Goal: Transaction & Acquisition: Purchase product/service

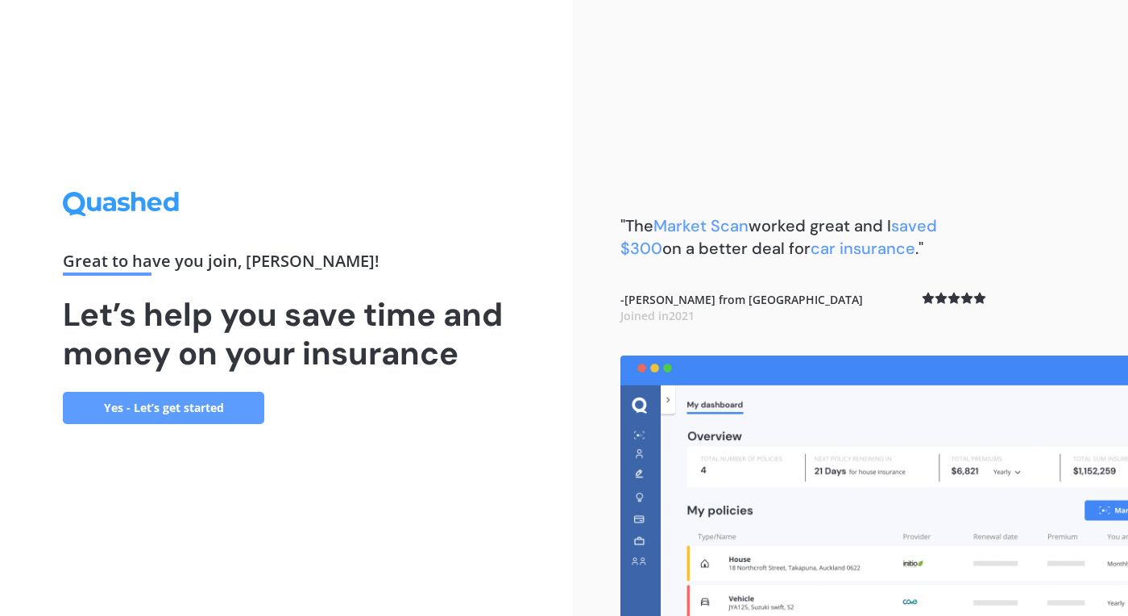
click at [213, 409] on link "Yes - Let’s get started" at bounding box center [163, 408] width 201 height 32
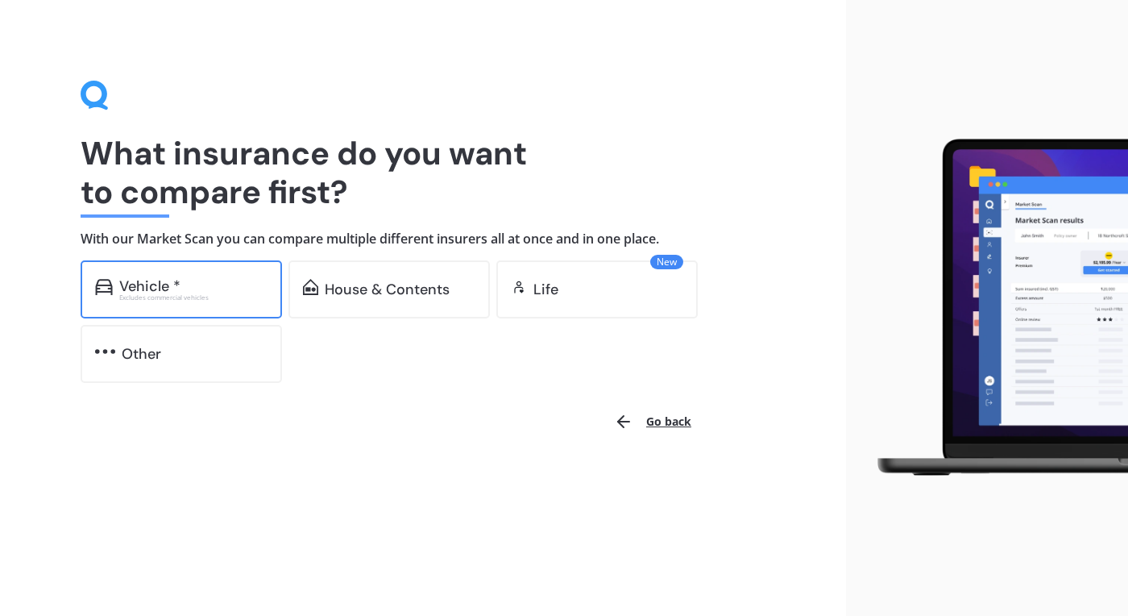
click at [156, 291] on div "Vehicle *" at bounding box center [149, 286] width 61 height 16
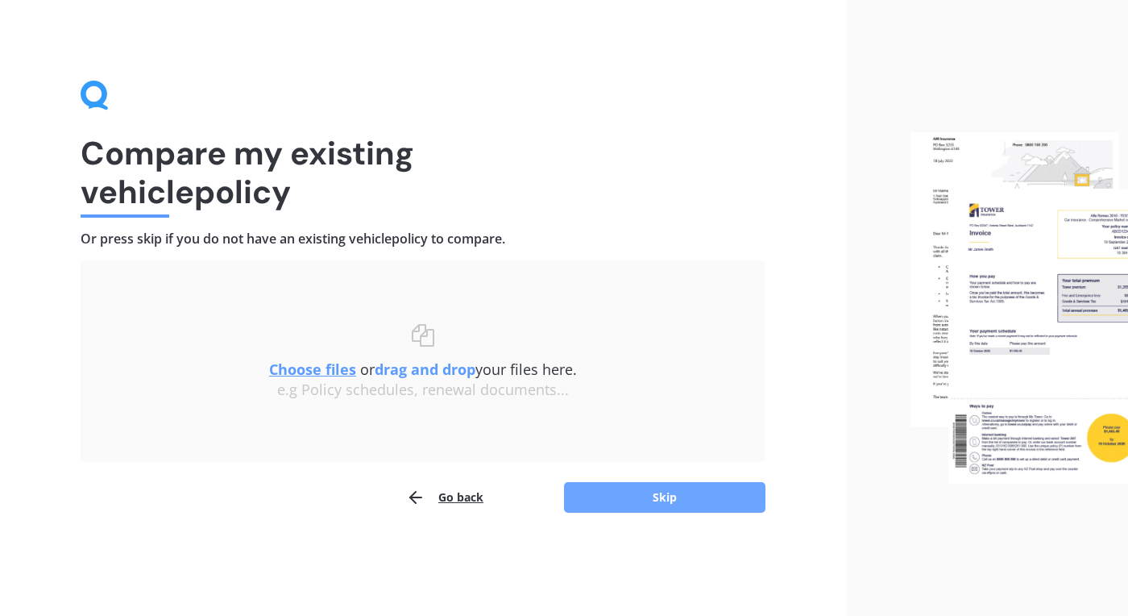
click at [662, 498] on button "Skip" at bounding box center [664, 497] width 201 height 31
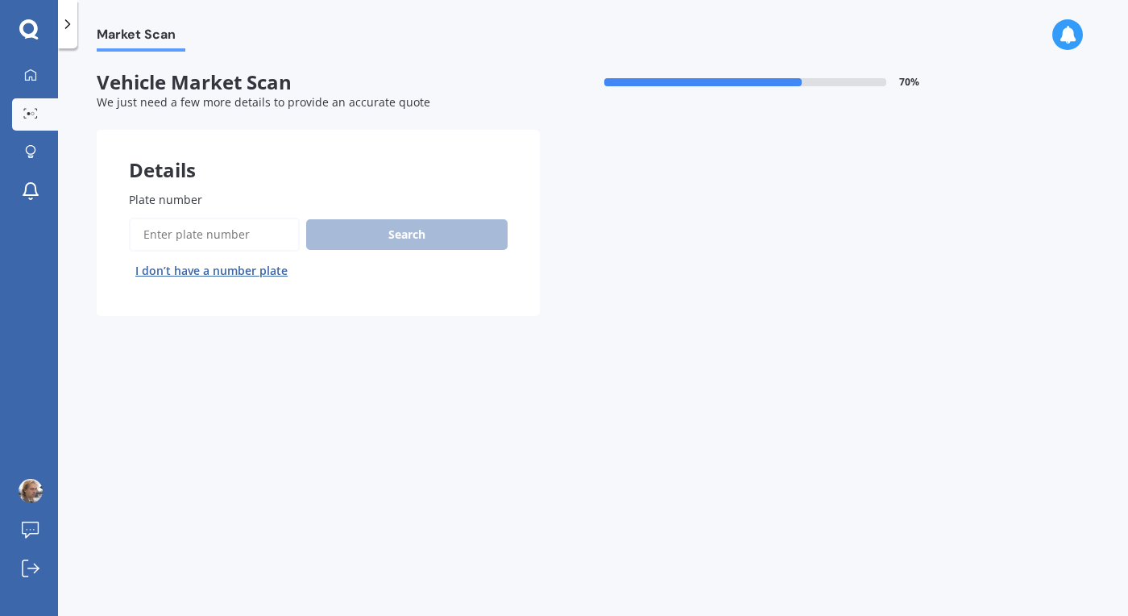
click at [228, 234] on input "Plate number" at bounding box center [214, 235] width 171 height 34
paste input "BFM907"
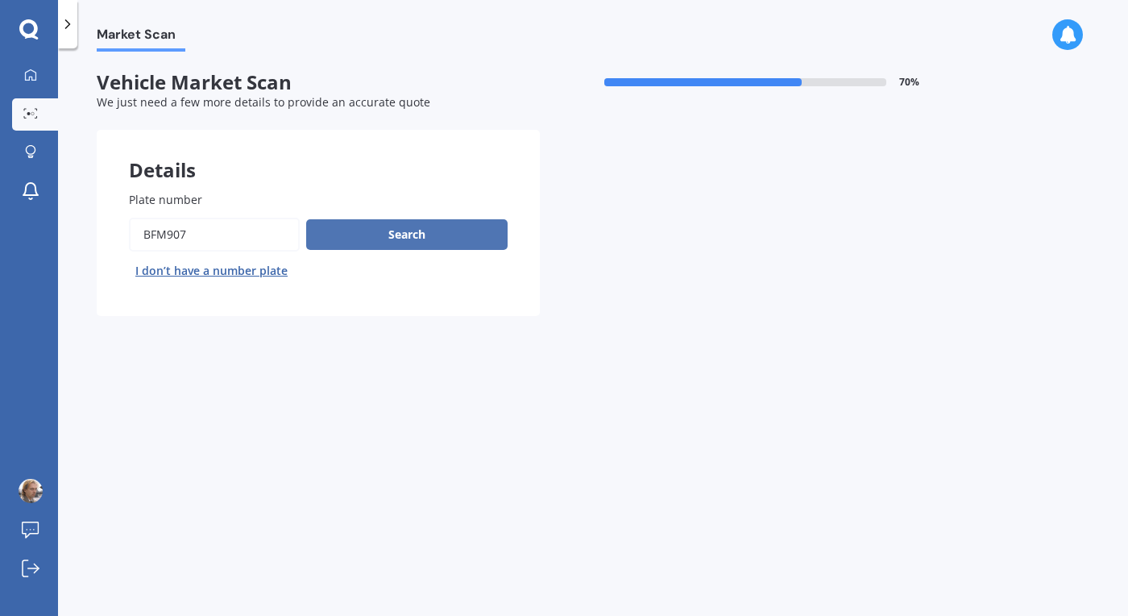
type input "BFM907"
click at [392, 235] on button "Search" at bounding box center [406, 234] width 201 height 31
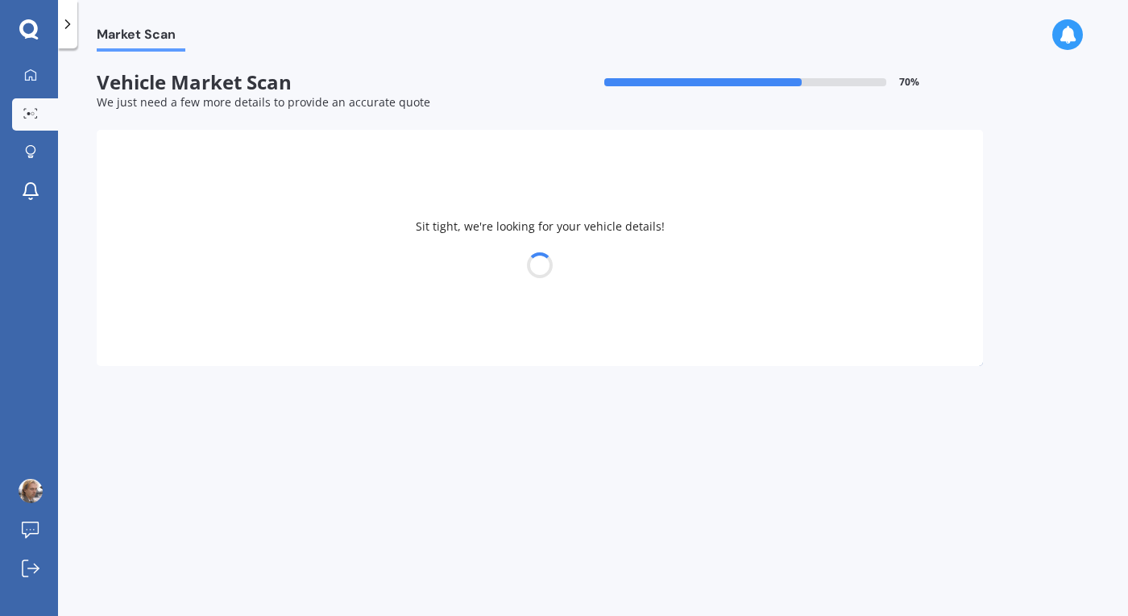
select select "TOYOTA"
select select "MR-S"
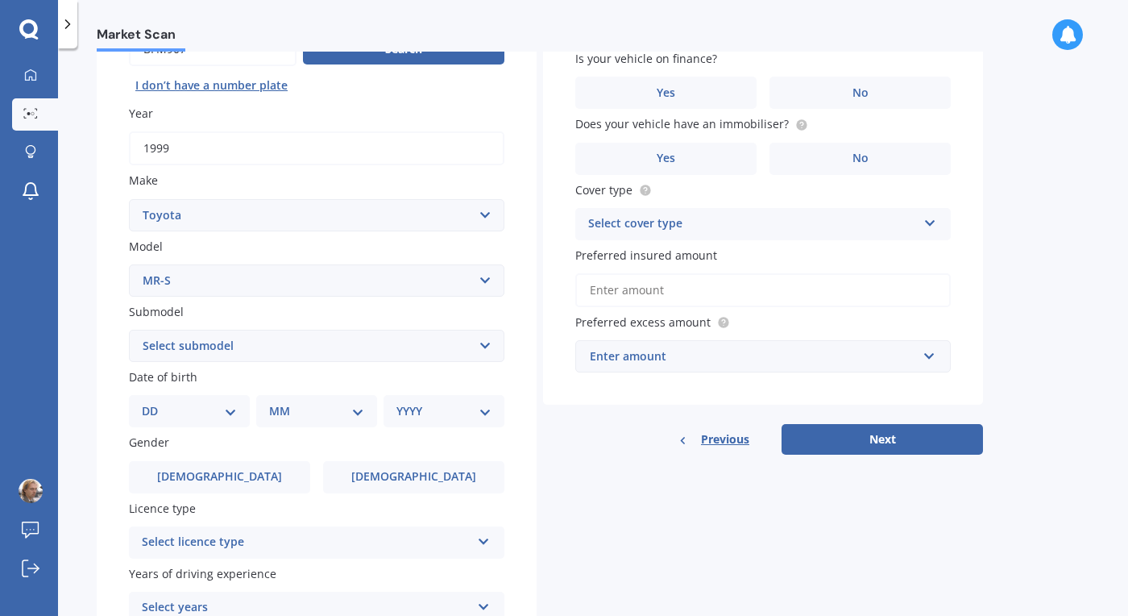
scroll to position [186, 0]
select select "10"
click option "10" at bounding box center [0, 0] width 0 height 0
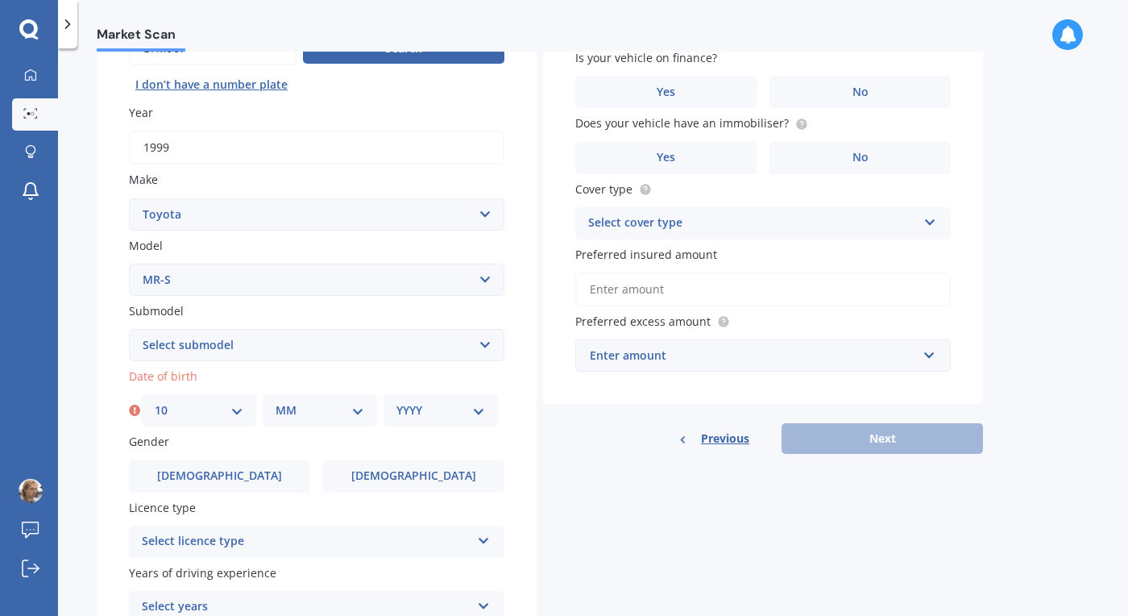
click at [276, 401] on select "MM 01 02 03 04 05 06 07 08 09 10 11 12" at bounding box center [320, 410] width 89 height 18
select select "12"
click option "12" at bounding box center [0, 0] width 0 height 0
click at [397, 401] on select "YYYY 2025 2024 2023 2022 2021 2020 2019 2018 2017 2016 2015 2014 2013 2012 2011…" at bounding box center [441, 410] width 89 height 18
select select "1969"
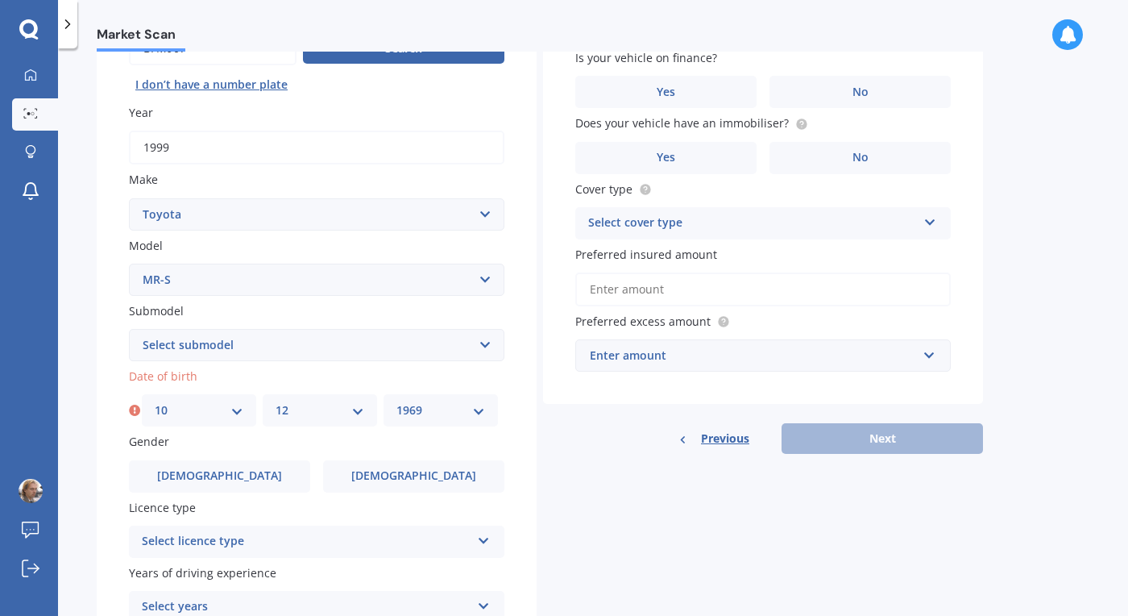
click option "1969" at bounding box center [0, 0] width 0 height 0
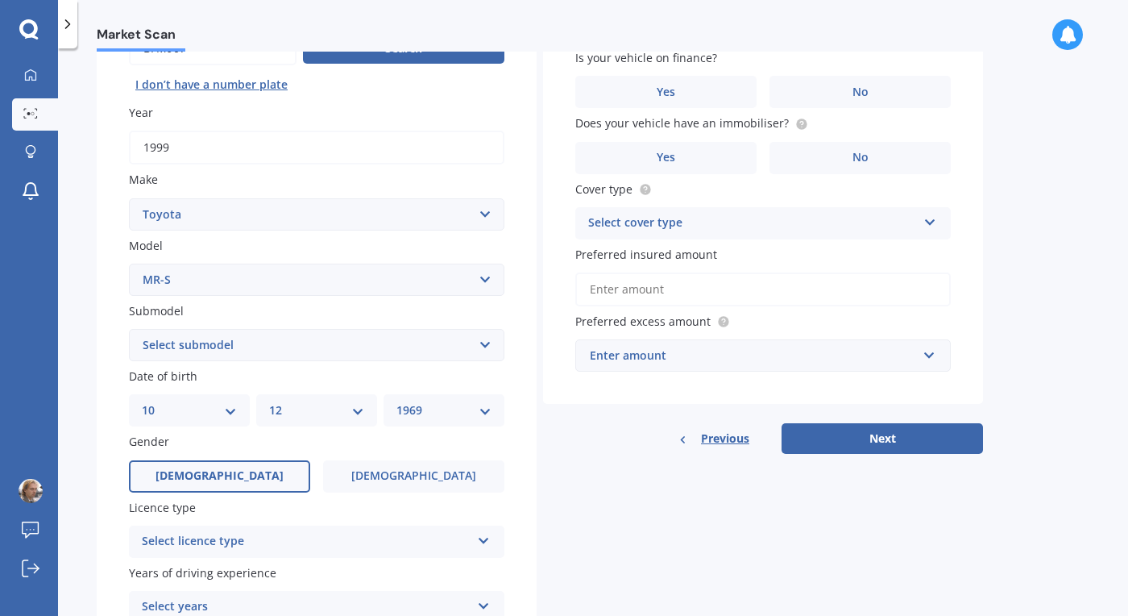
click at [238, 481] on label "[DEMOGRAPHIC_DATA]" at bounding box center [219, 476] width 181 height 32
click at [0, 0] on input "[DEMOGRAPHIC_DATA]" at bounding box center [0, 0] width 0 height 0
click at [484, 542] on icon at bounding box center [484, 537] width 14 height 11
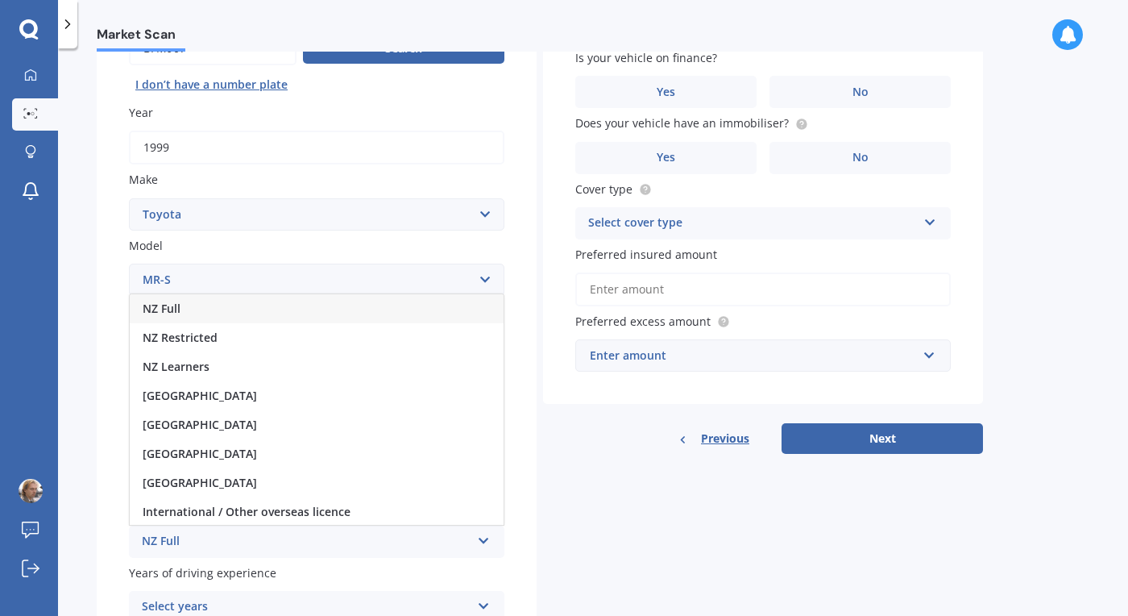
click at [346, 309] on div "NZ Full" at bounding box center [317, 308] width 374 height 29
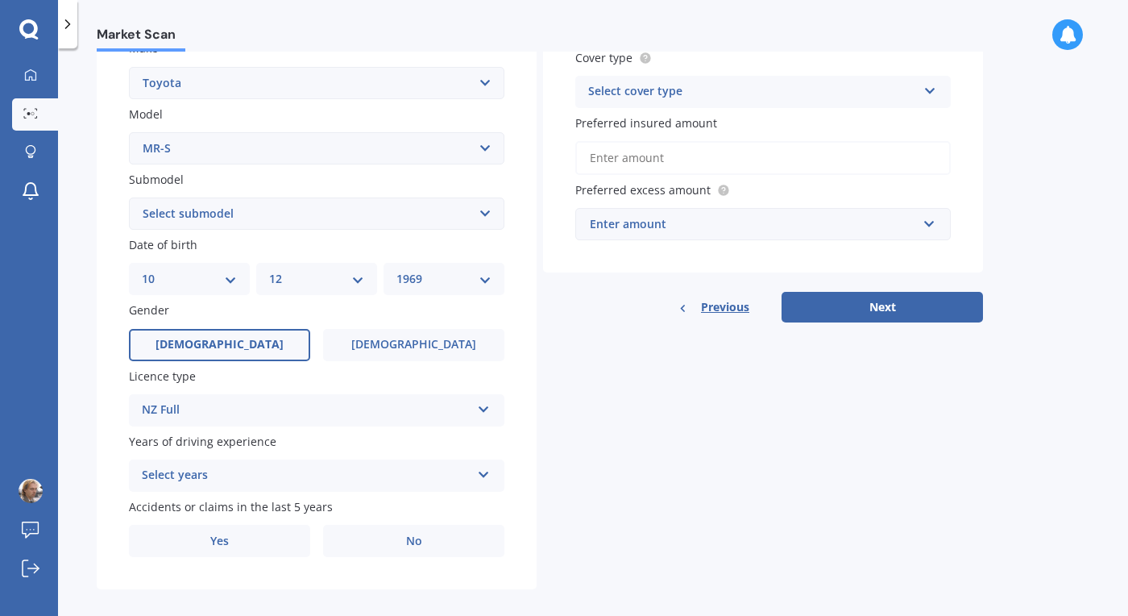
scroll to position [335, 0]
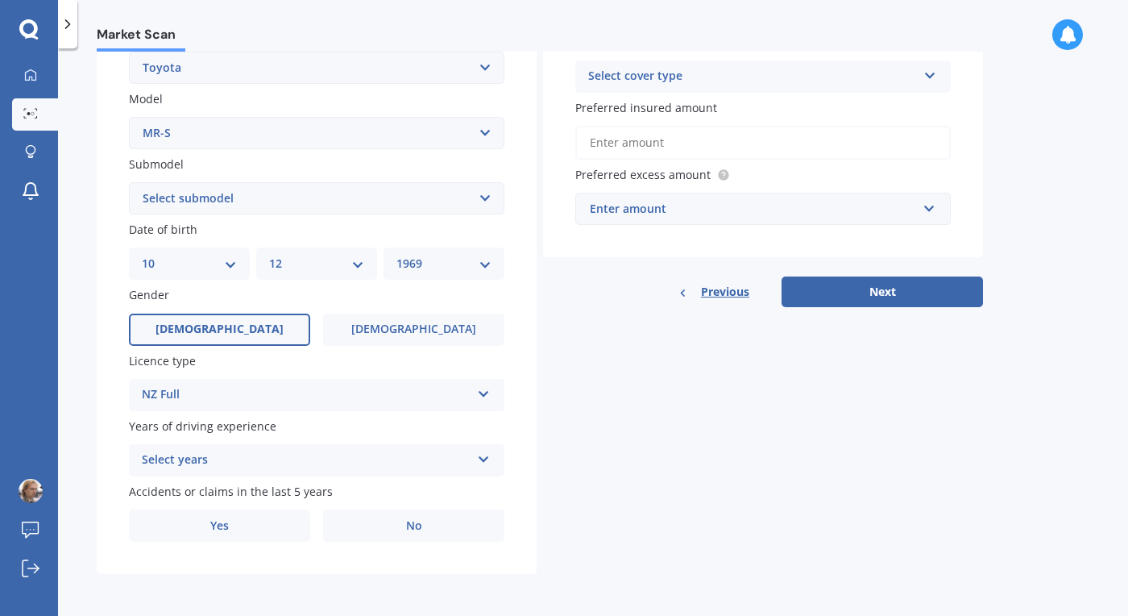
click at [479, 457] on icon at bounding box center [484, 455] width 14 height 11
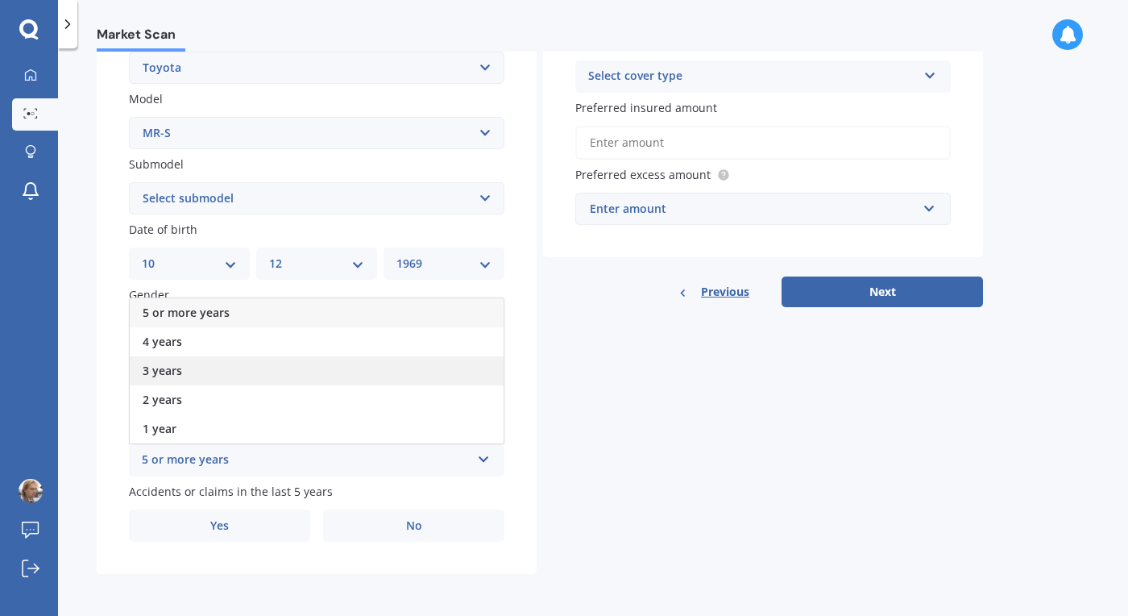
click at [359, 367] on div "3 years" at bounding box center [317, 370] width 374 height 29
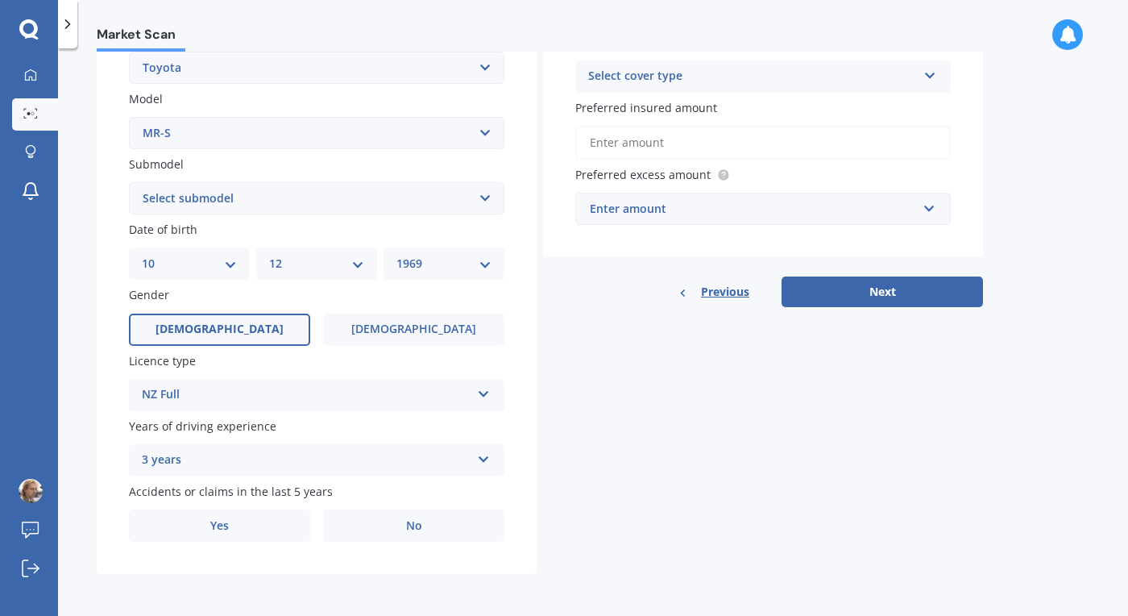
click at [489, 460] on icon at bounding box center [484, 455] width 14 height 11
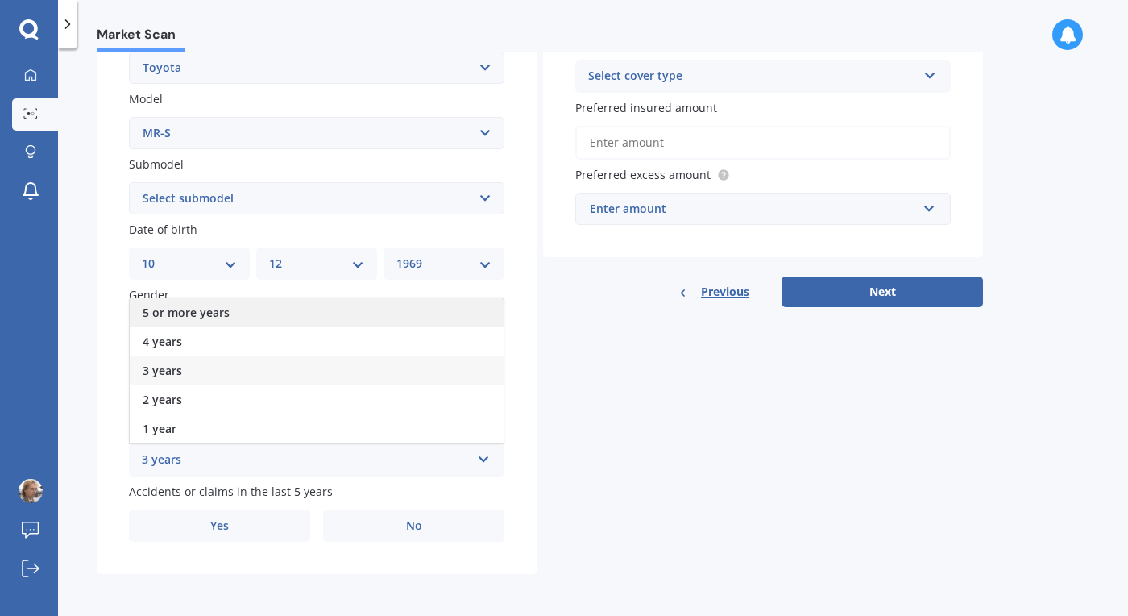
click at [393, 310] on div "5 or more years" at bounding box center [317, 312] width 374 height 29
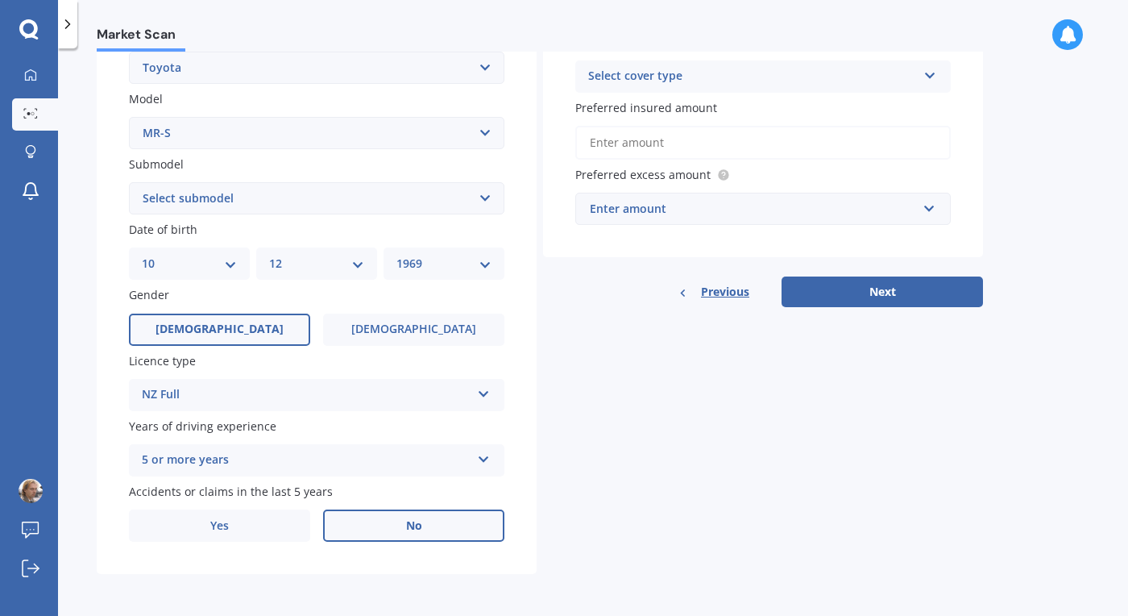
click at [415, 525] on span "No" at bounding box center [414, 526] width 16 height 14
click at [0, 0] on input "No" at bounding box center [0, 0] width 0 height 0
click at [929, 70] on icon at bounding box center [931, 72] width 14 height 11
click at [830, 102] on div "Comprehensive" at bounding box center [763, 107] width 374 height 29
click at [931, 210] on input "text" at bounding box center [757, 208] width 361 height 31
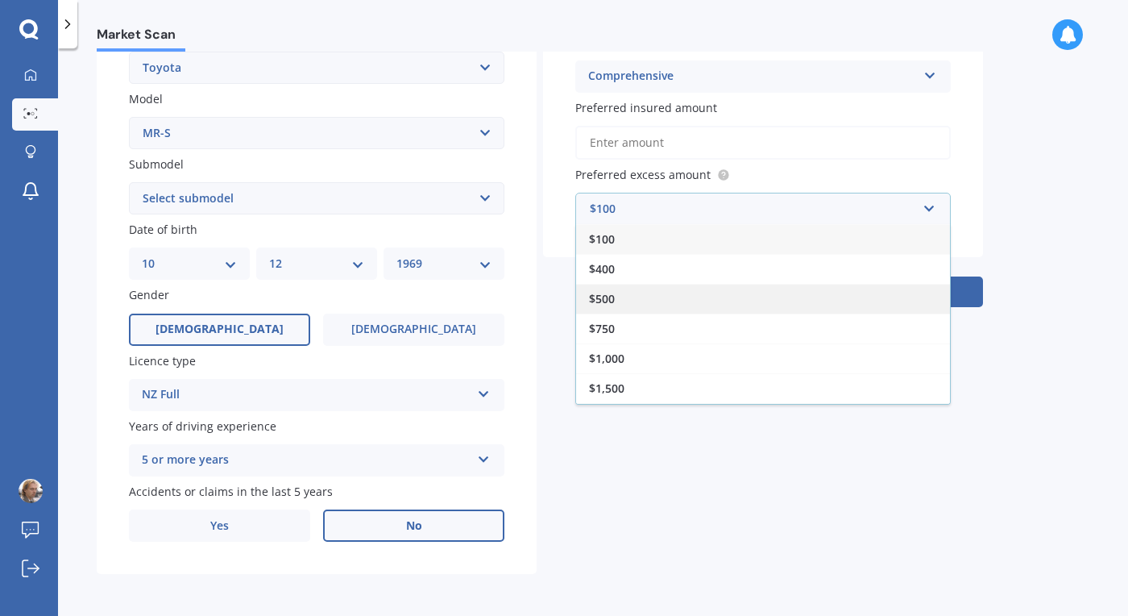
click at [804, 309] on div "$500" at bounding box center [763, 299] width 374 height 30
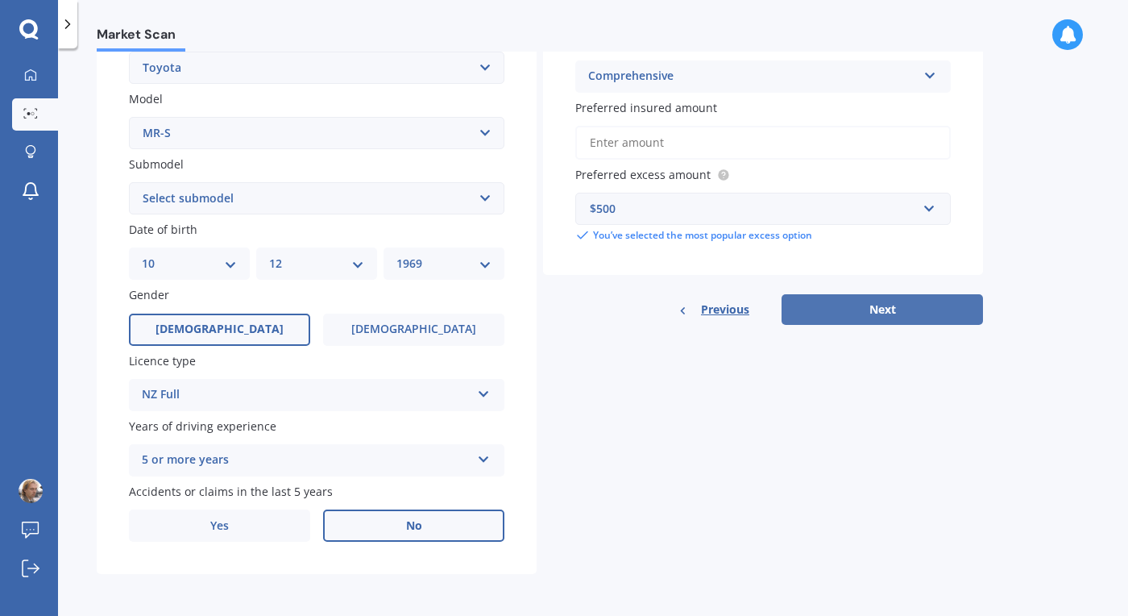
click at [871, 315] on button "Next" at bounding box center [882, 309] width 201 height 31
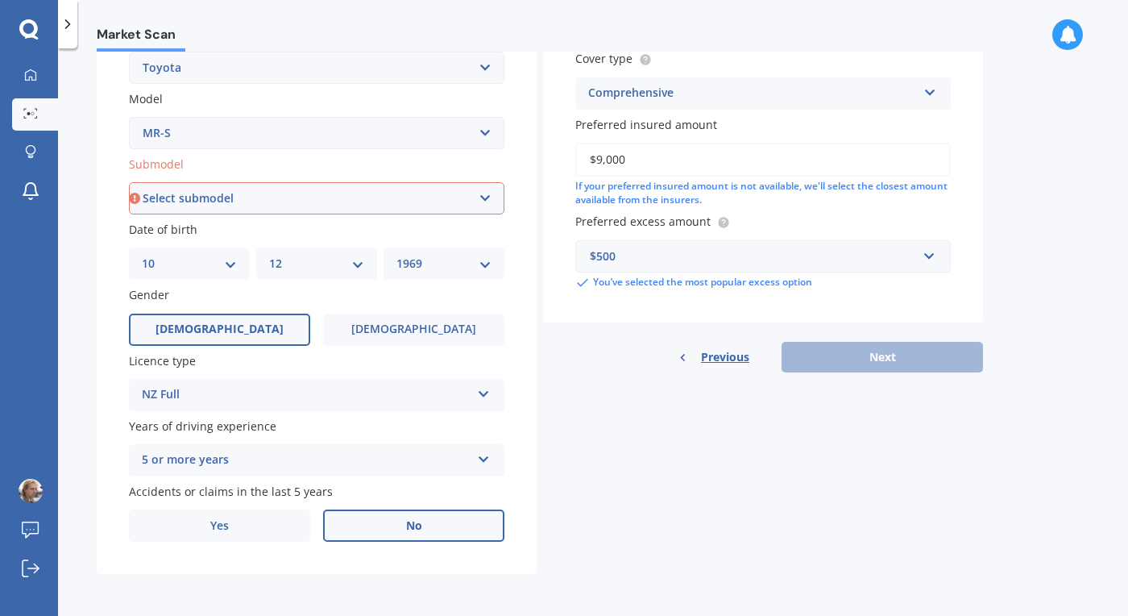
type input "$9,000"
select select "(ALL)"
click option "(All)" at bounding box center [0, 0] width 0 height 0
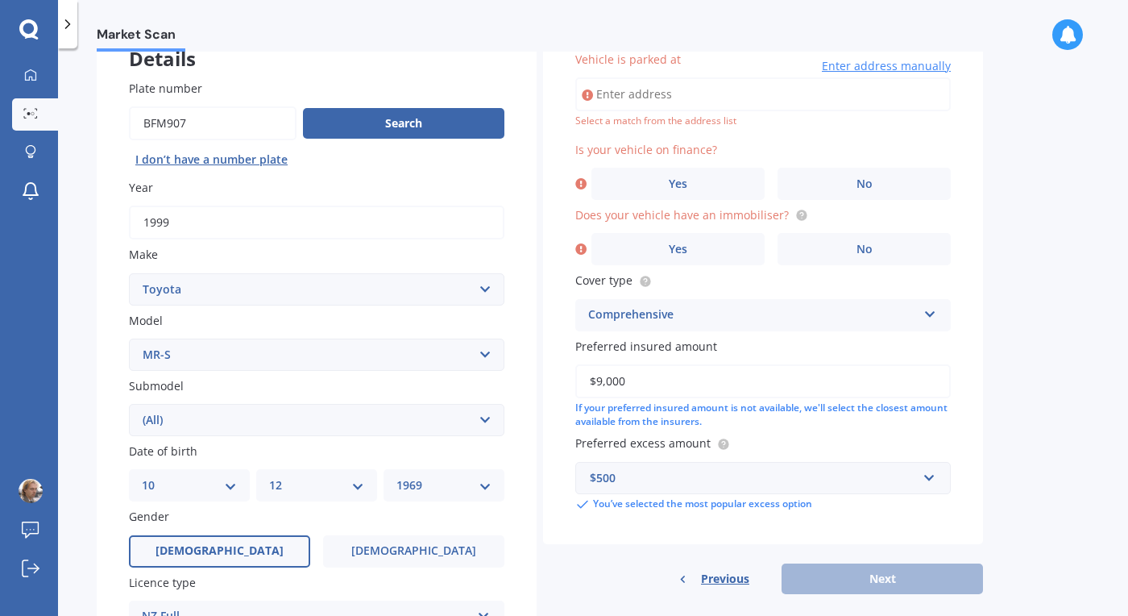
scroll to position [110, 0]
click at [704, 100] on input "Vehicle is parked at" at bounding box center [763, 95] width 376 height 34
type input "[STREET_ADDRESS]"
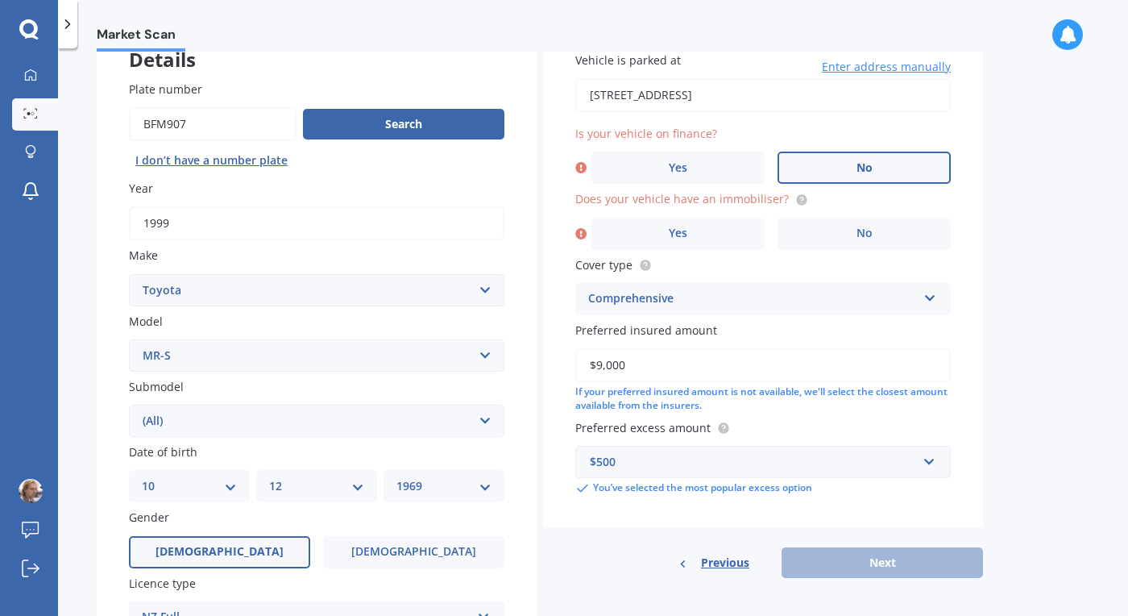
click at [849, 177] on label "No" at bounding box center [864, 168] width 173 height 32
click at [0, 0] on input "No" at bounding box center [0, 0] width 0 height 0
click at [703, 235] on label "Yes" at bounding box center [678, 234] width 173 height 32
click at [0, 0] on input "Yes" at bounding box center [0, 0] width 0 height 0
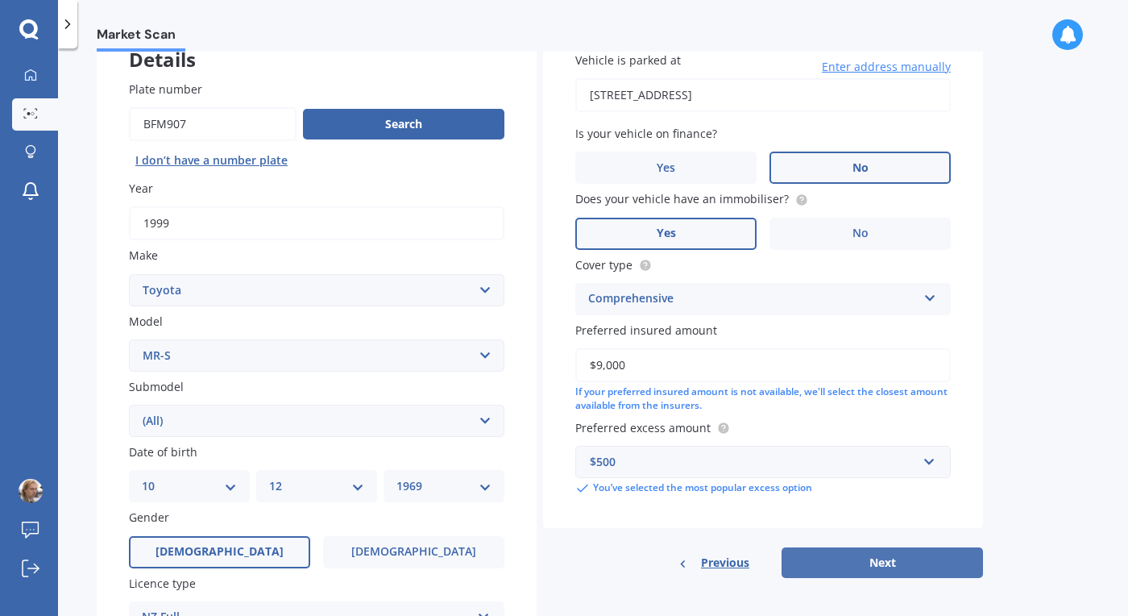
click at [903, 562] on button "Next" at bounding box center [882, 562] width 201 height 31
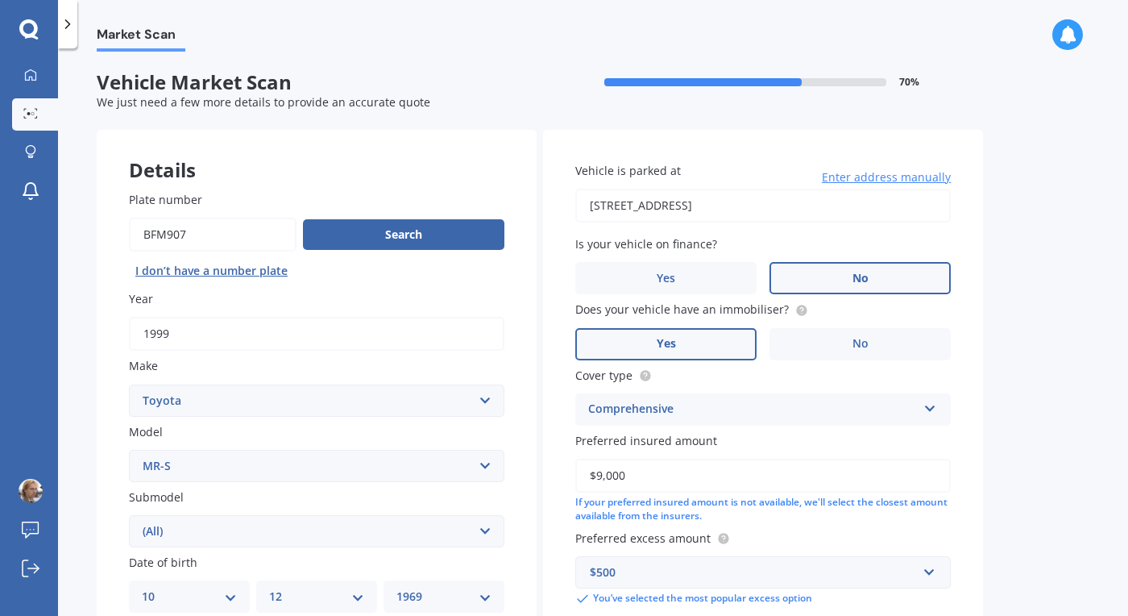
select select "10"
select select "12"
select select "1969"
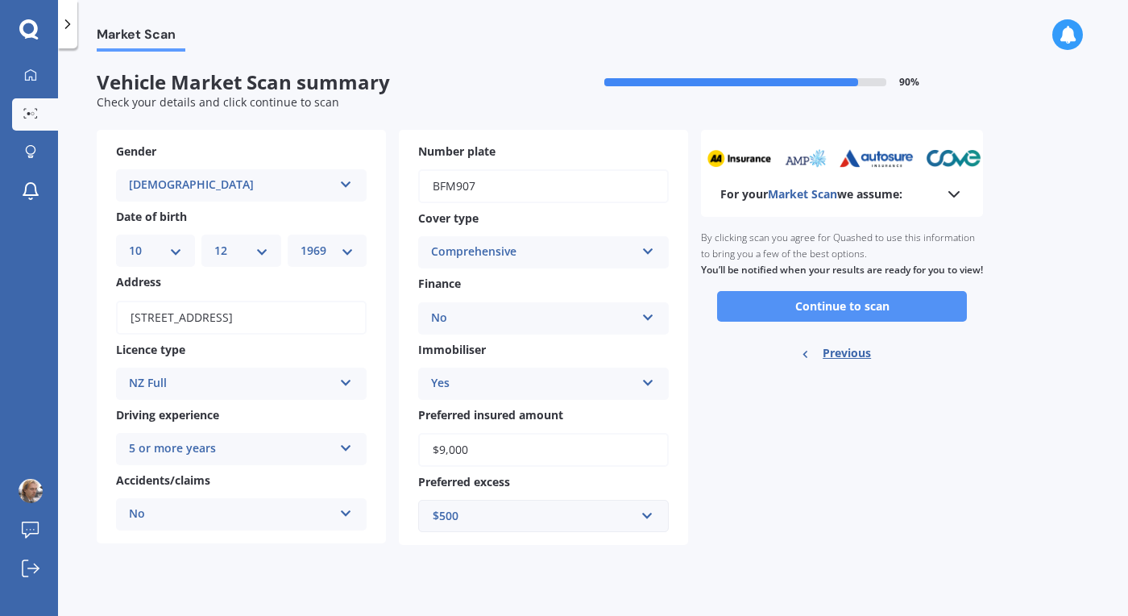
click at [878, 322] on button "Continue to scan" at bounding box center [842, 306] width 250 height 31
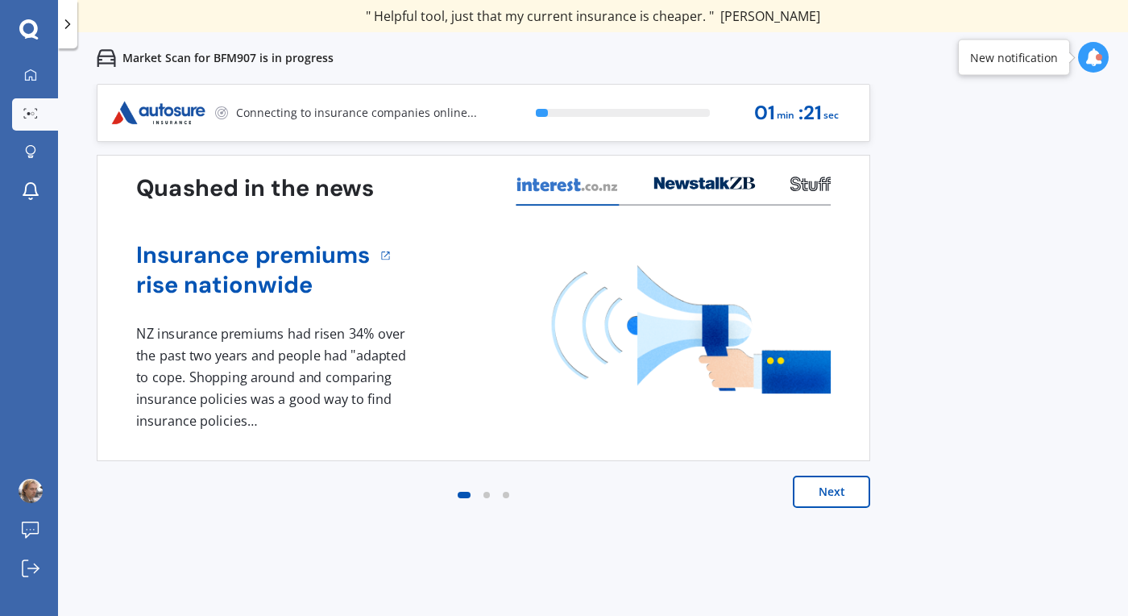
click at [822, 494] on button "Next" at bounding box center [831, 491] width 77 height 32
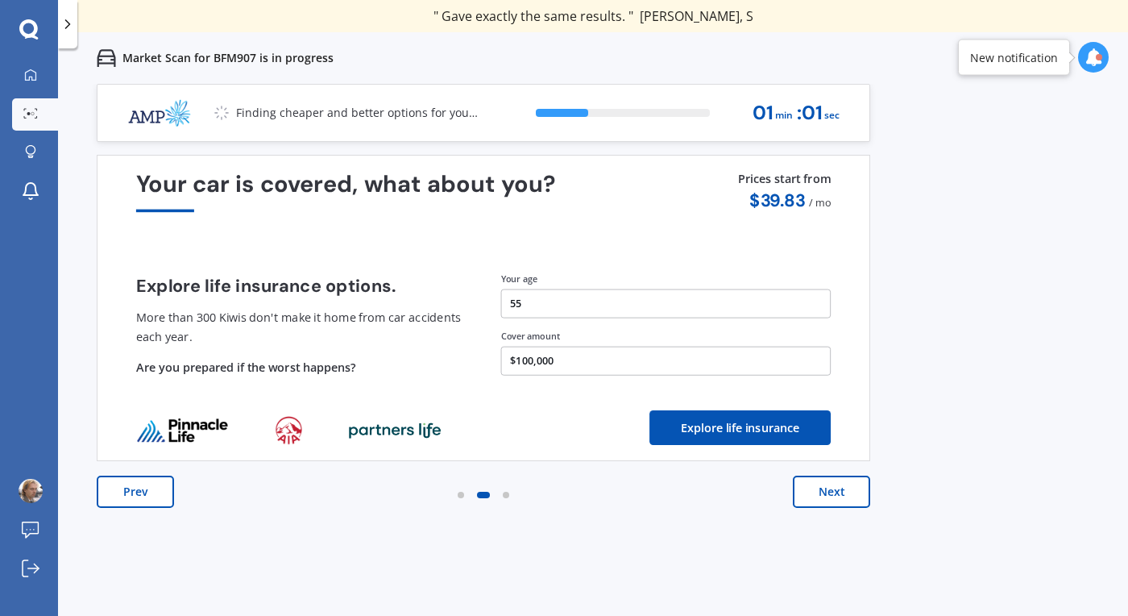
click at [822, 494] on button "Next" at bounding box center [831, 491] width 77 height 32
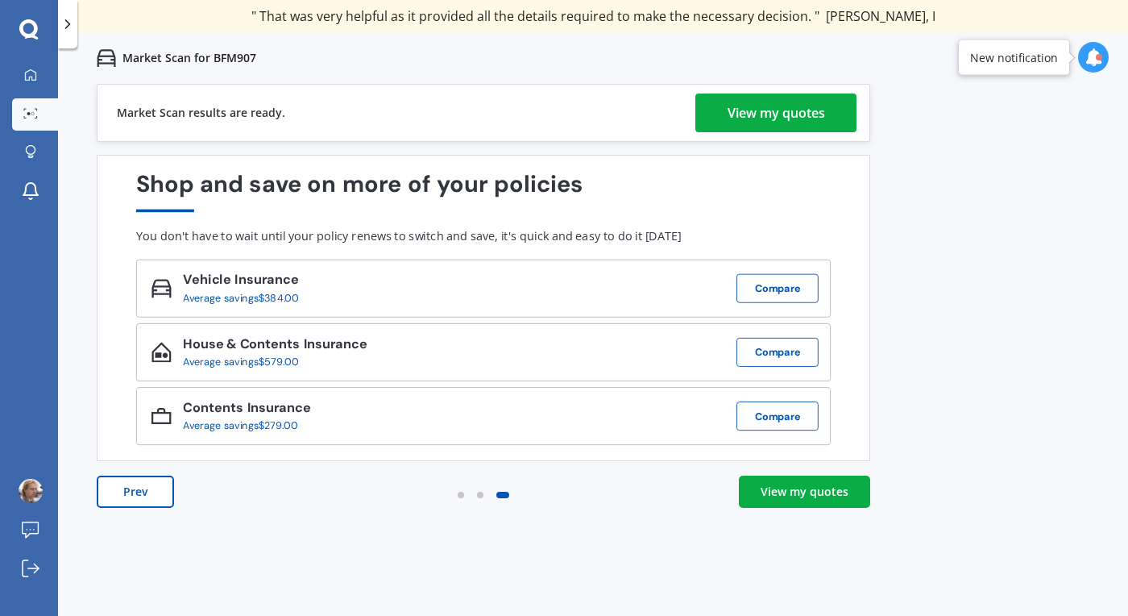
click at [795, 111] on div "View my quotes" at bounding box center [777, 112] width 98 height 39
